Goal: Information Seeking & Learning: Compare options

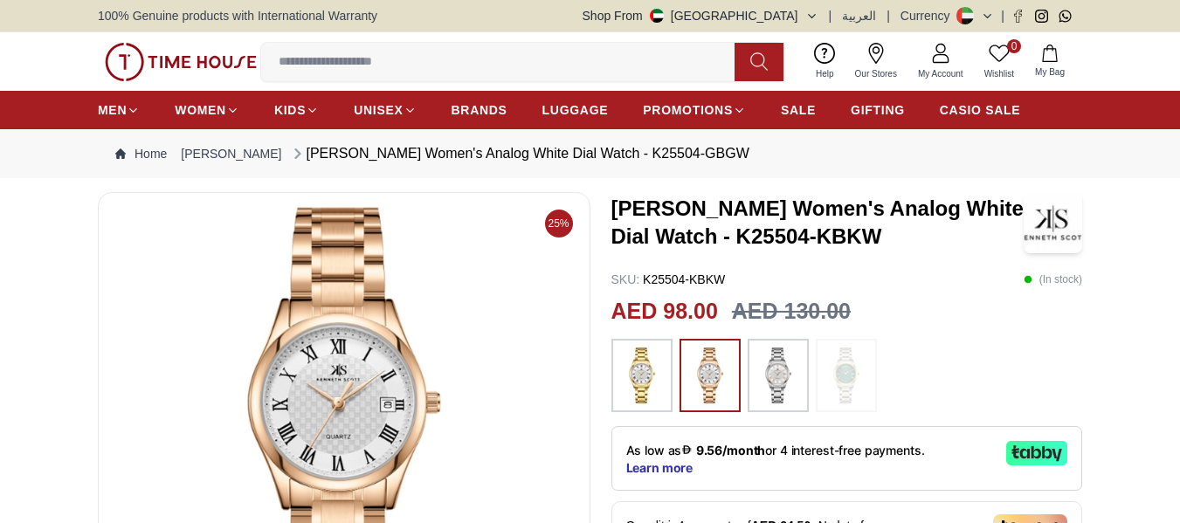
click at [649, 371] on img at bounding box center [642, 376] width 44 height 56
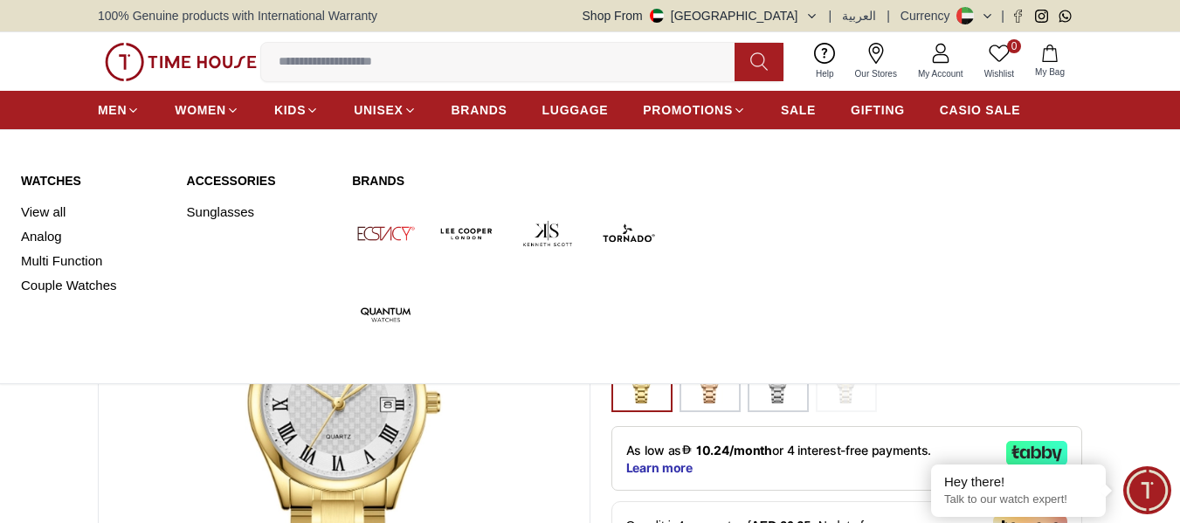
click at [37, 189] on link "Watches" at bounding box center [93, 180] width 145 height 17
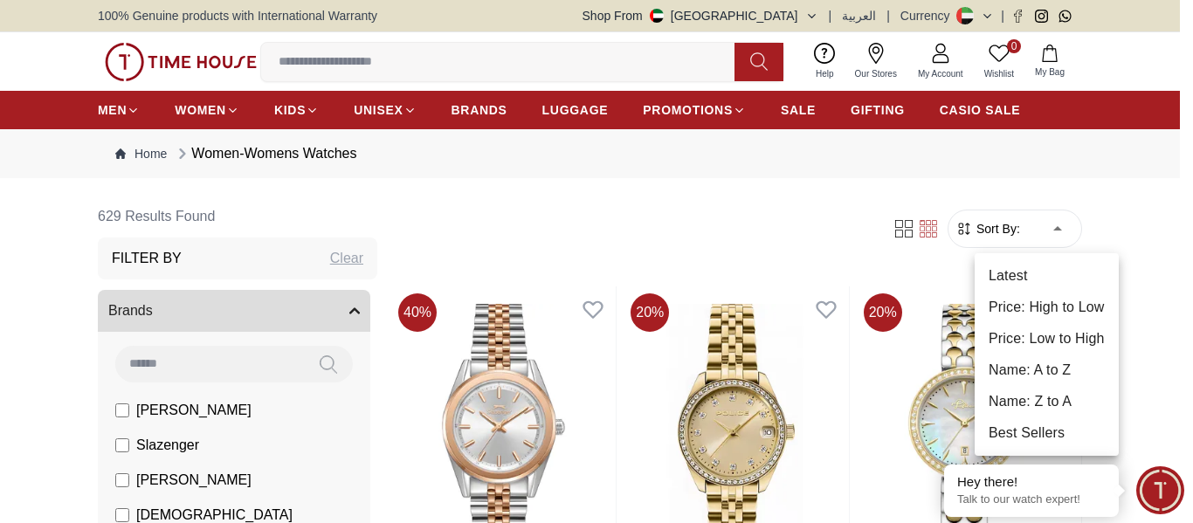
click at [1029, 338] on li "Price: Low to High" at bounding box center [1047, 338] width 144 height 31
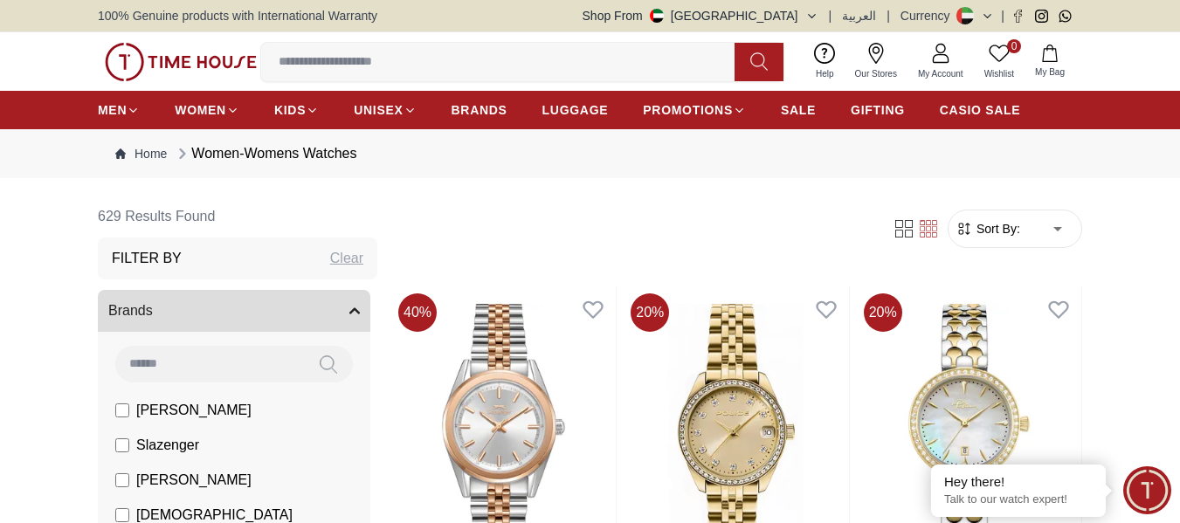
type input "*"
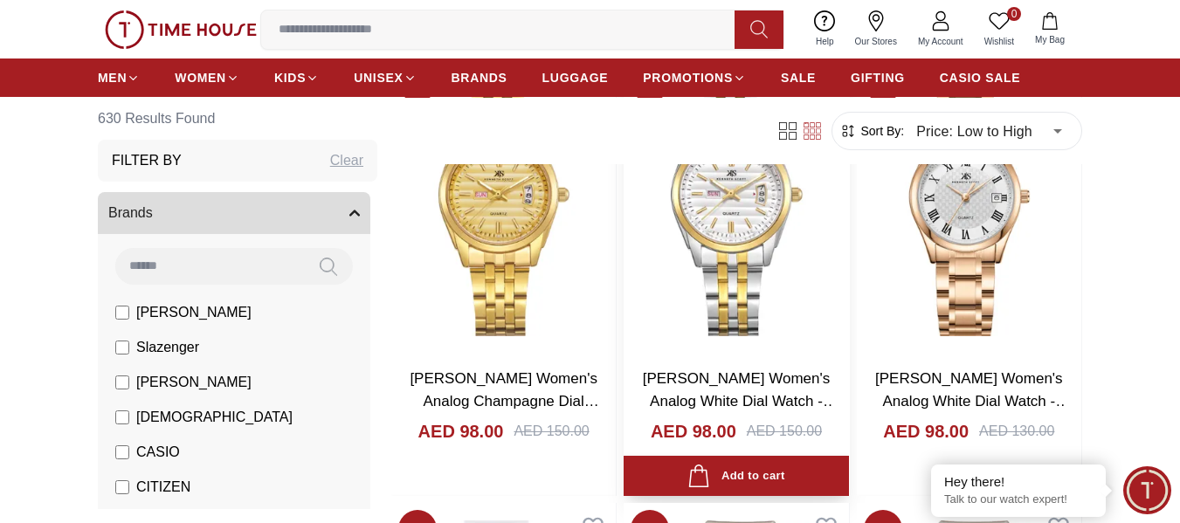
scroll to position [8298, 0]
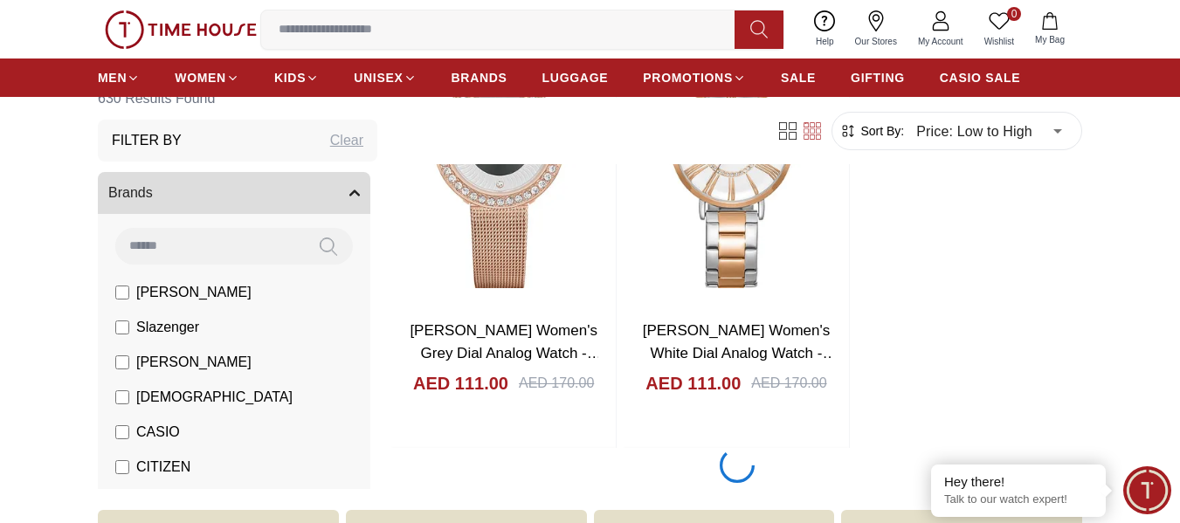
scroll to position [11880, 0]
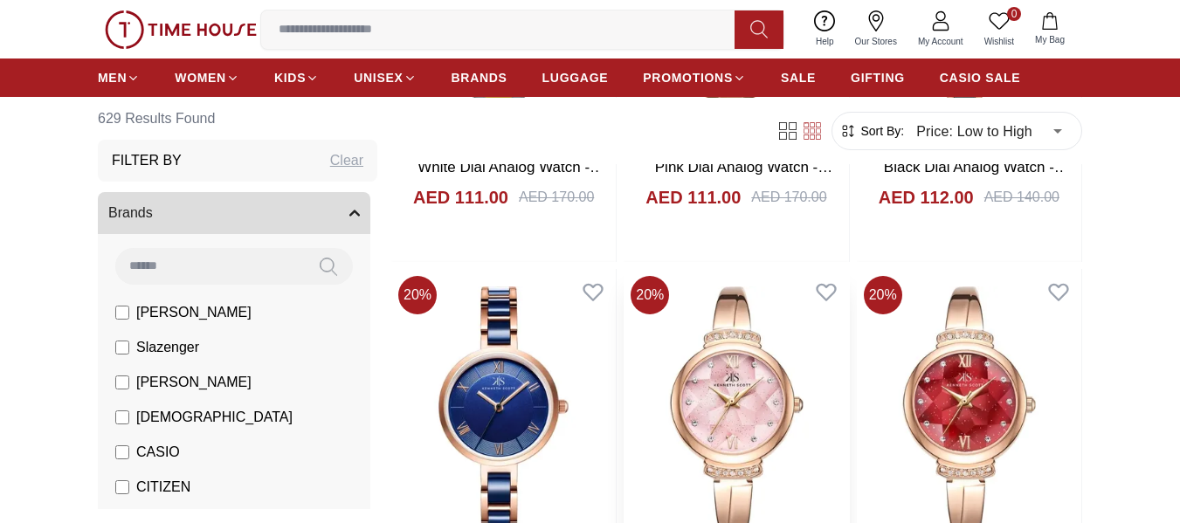
scroll to position [727, 0]
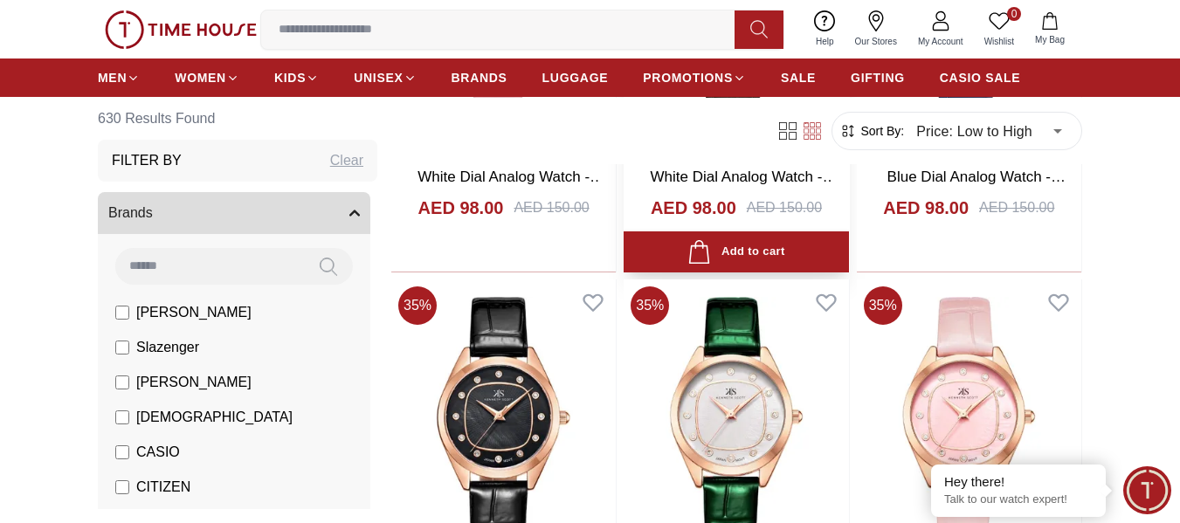
scroll to position [7687, 0]
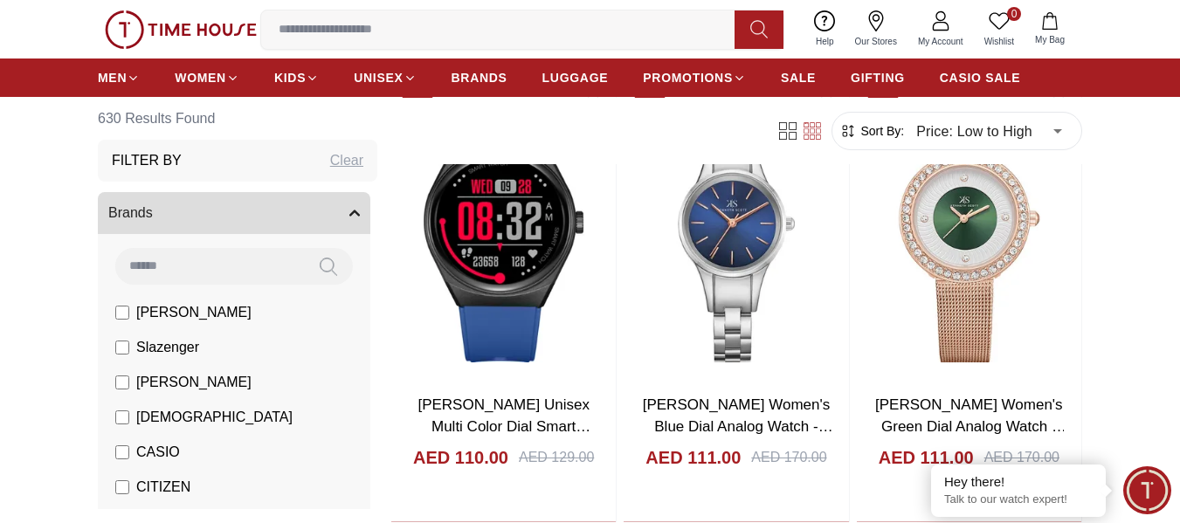
scroll to position [11443, 0]
